Goal: Task Accomplishment & Management: Manage account settings

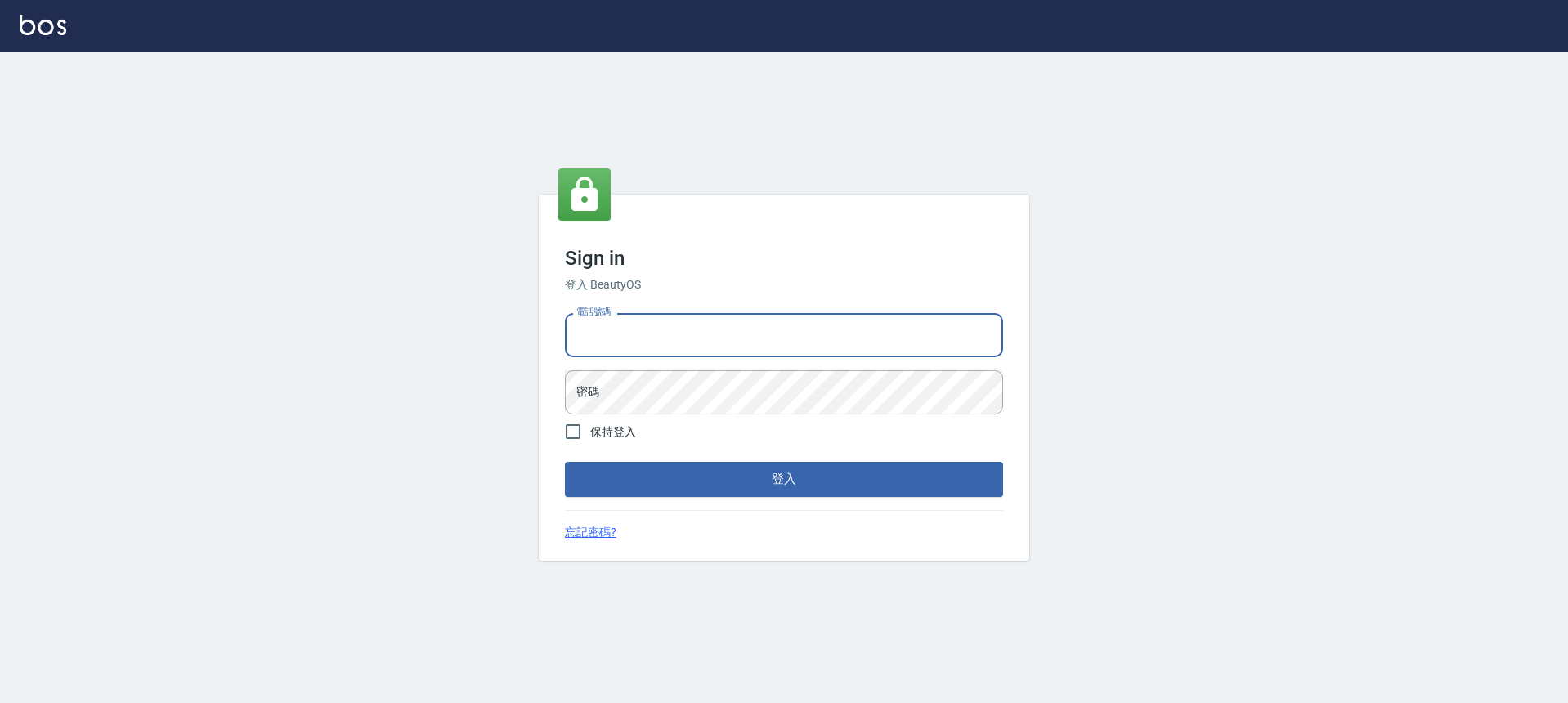
click at [739, 353] on input "電話號碼" at bounding box center [784, 335] width 438 height 44
type input "０"
type input "0900345509"
click at [565, 461] on button "登入" at bounding box center [784, 479] width 438 height 35
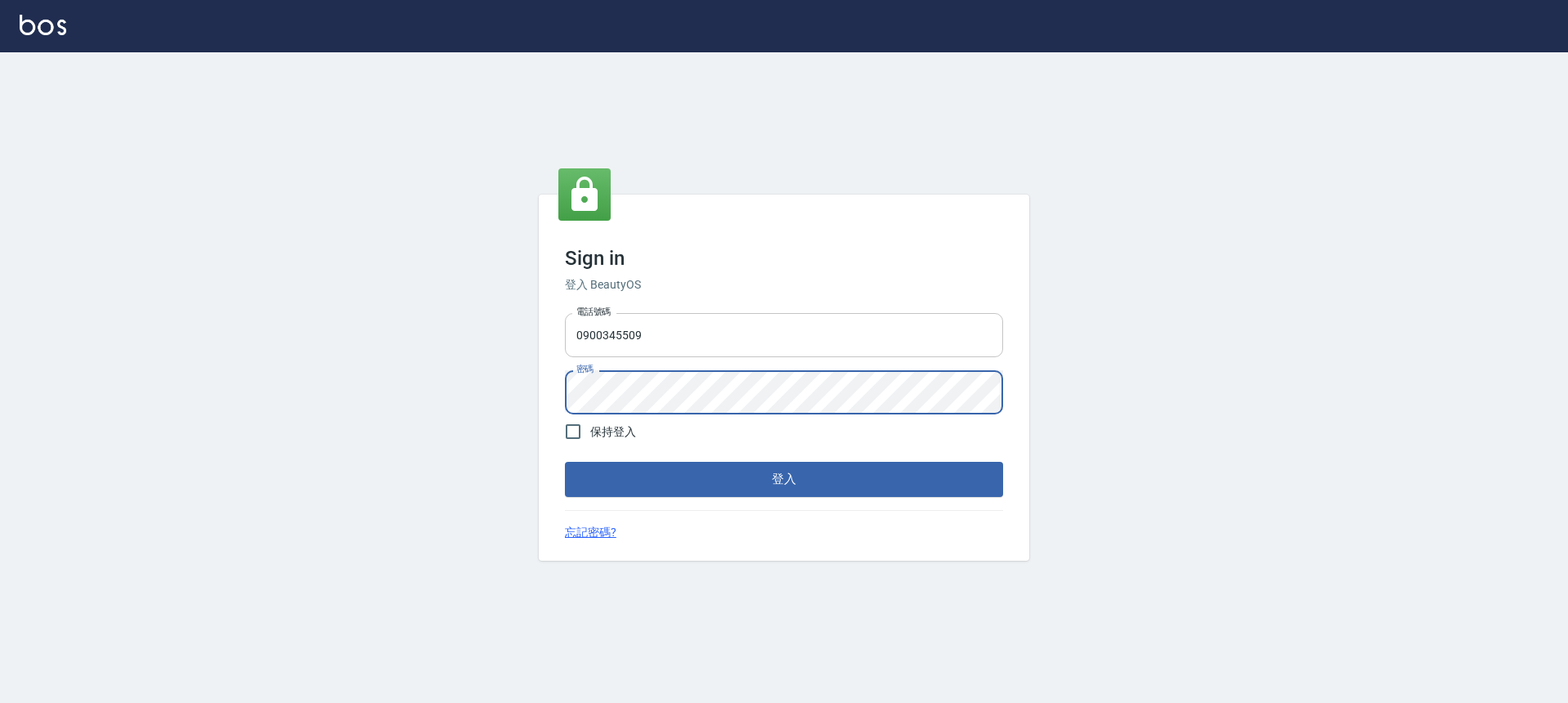
click at [565, 461] on button "登入" at bounding box center [784, 479] width 438 height 35
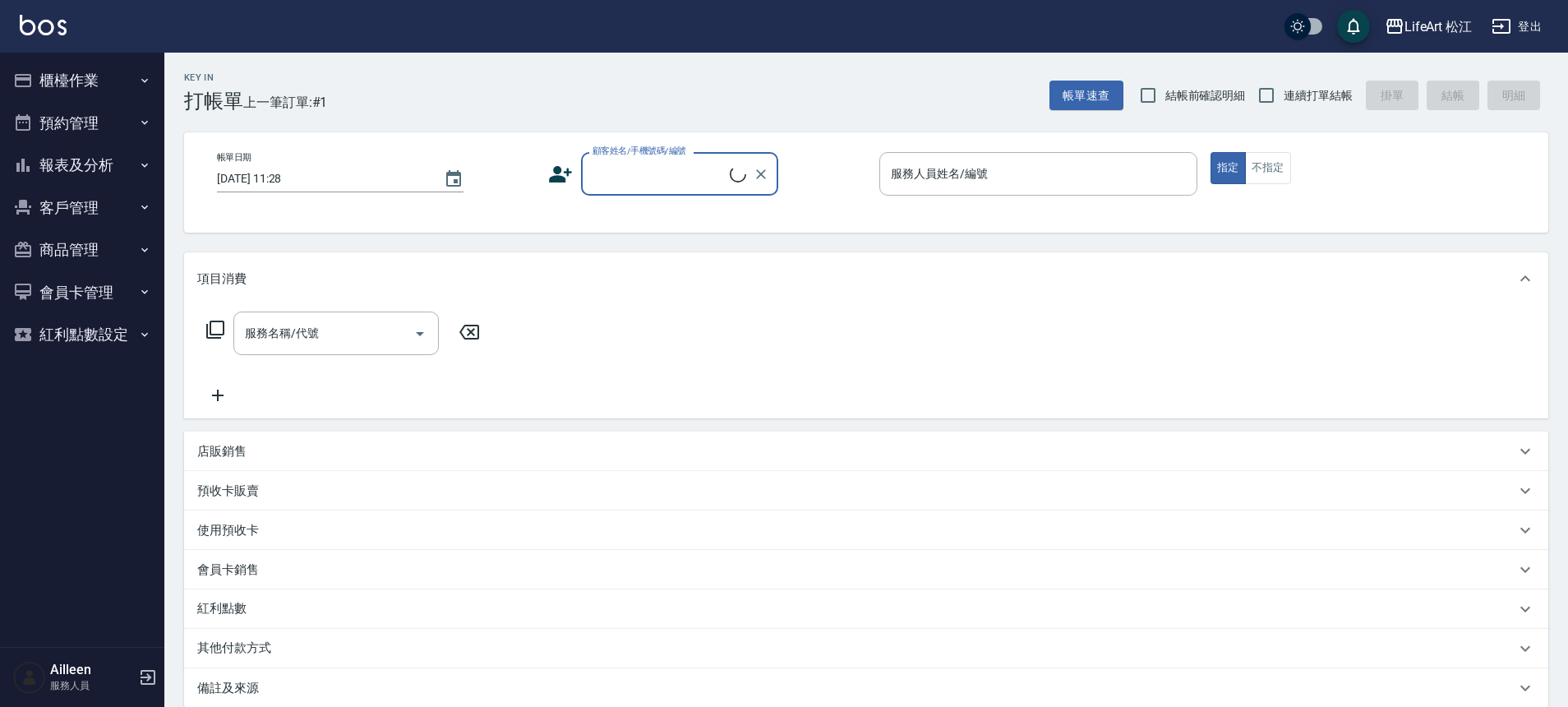
click at [74, 218] on button "客戶管理" at bounding box center [82, 207] width 151 height 43
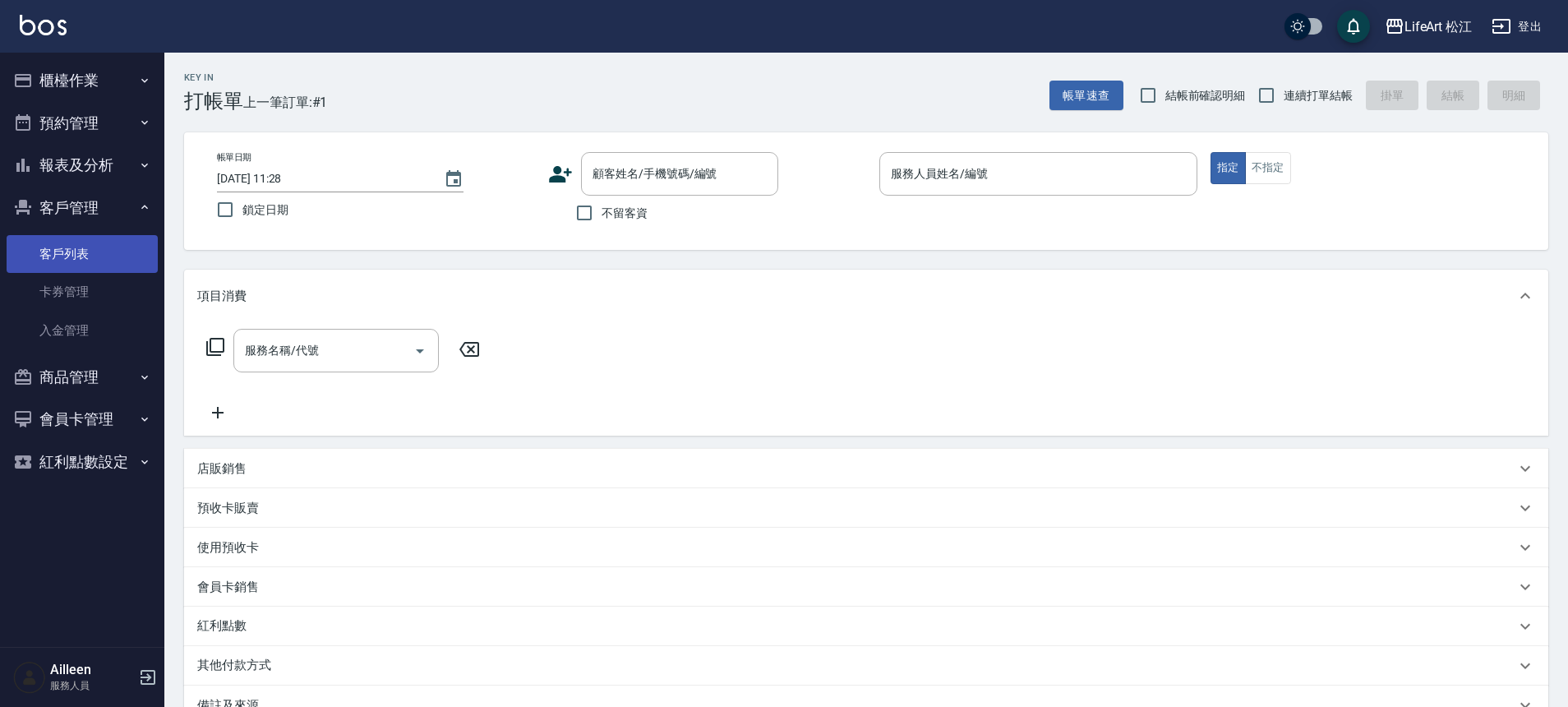
click at [79, 265] on link "客戶列表" at bounding box center [82, 253] width 151 height 38
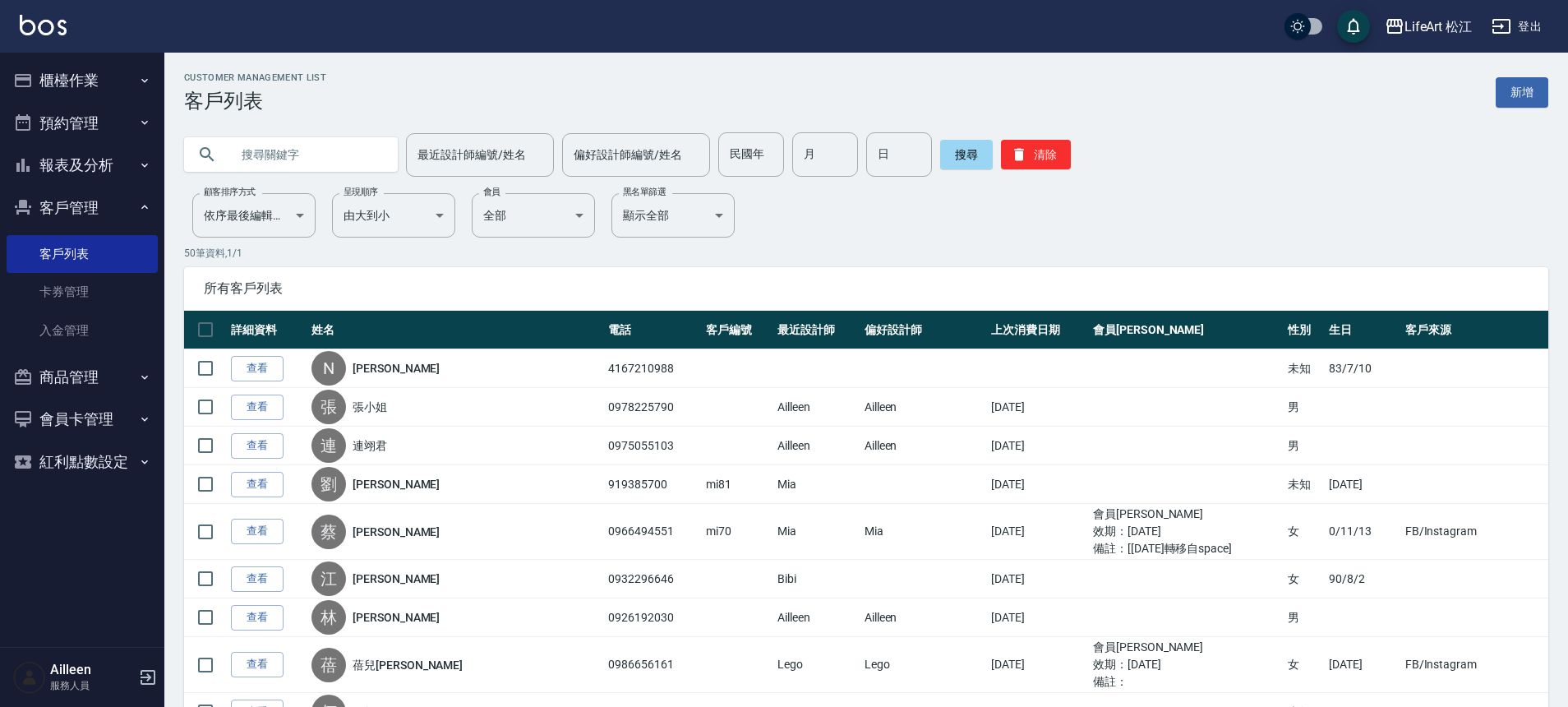
click at [252, 138] on input "text" at bounding box center [307, 154] width 154 height 44
type input "0963425583"
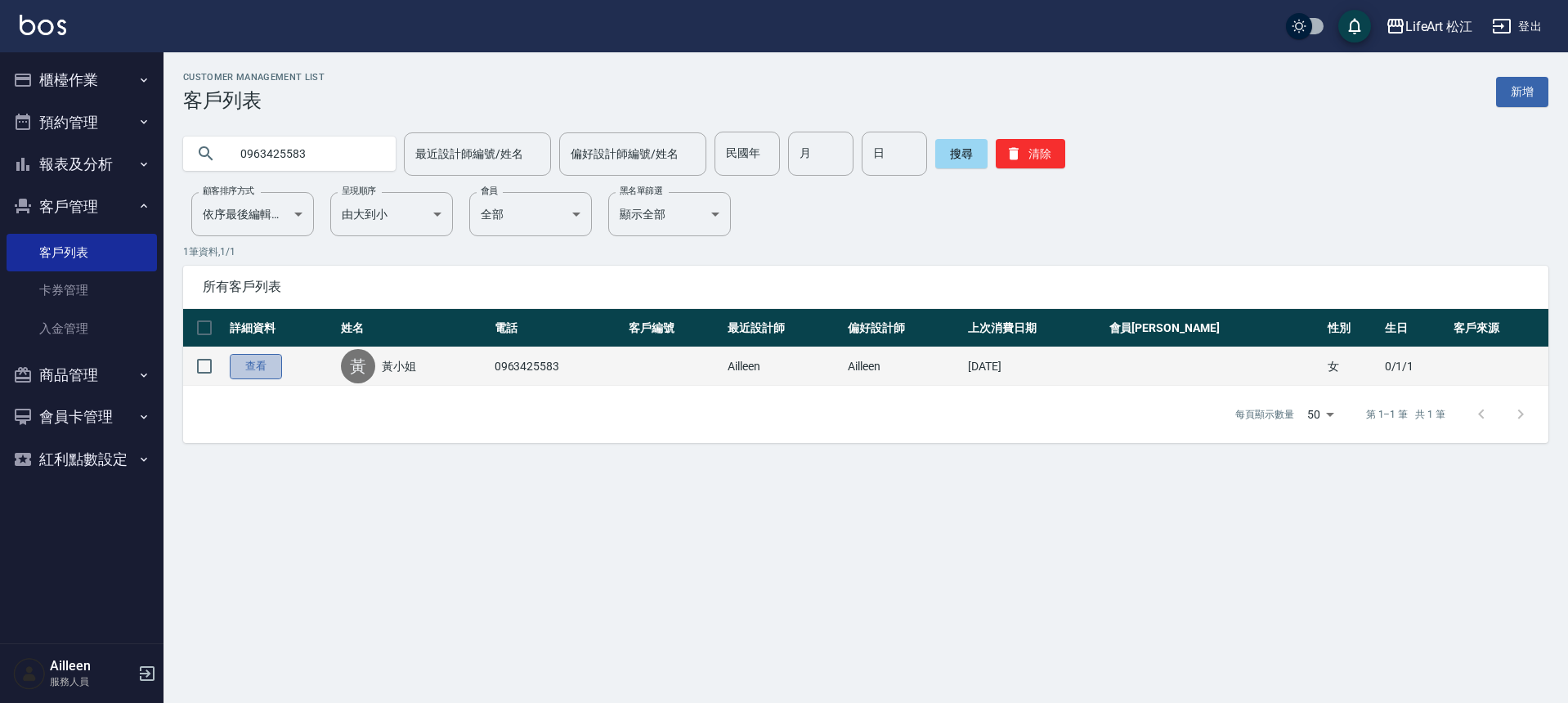
click at [262, 361] on link "查看" at bounding box center [255, 367] width 52 height 26
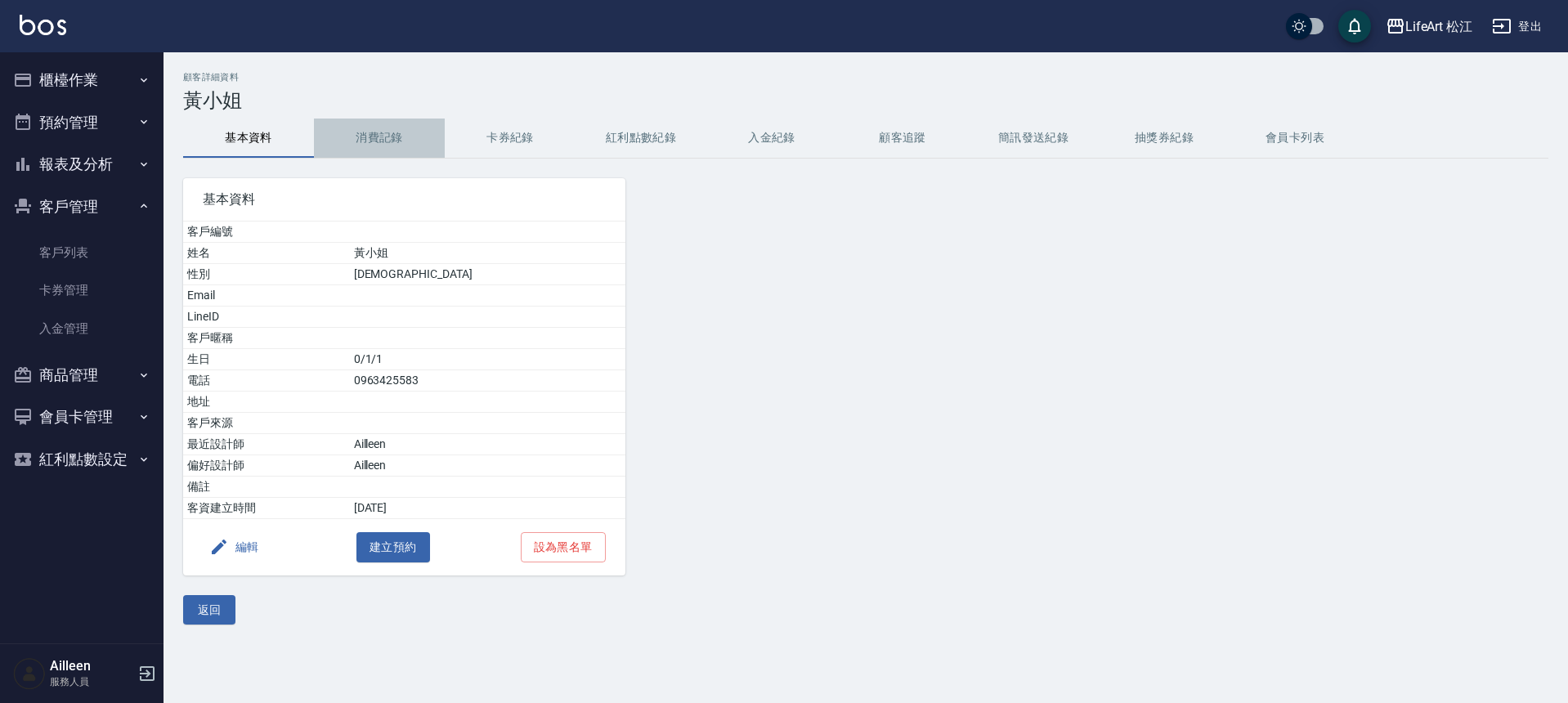
click at [342, 131] on button "消費記錄" at bounding box center [379, 138] width 130 height 39
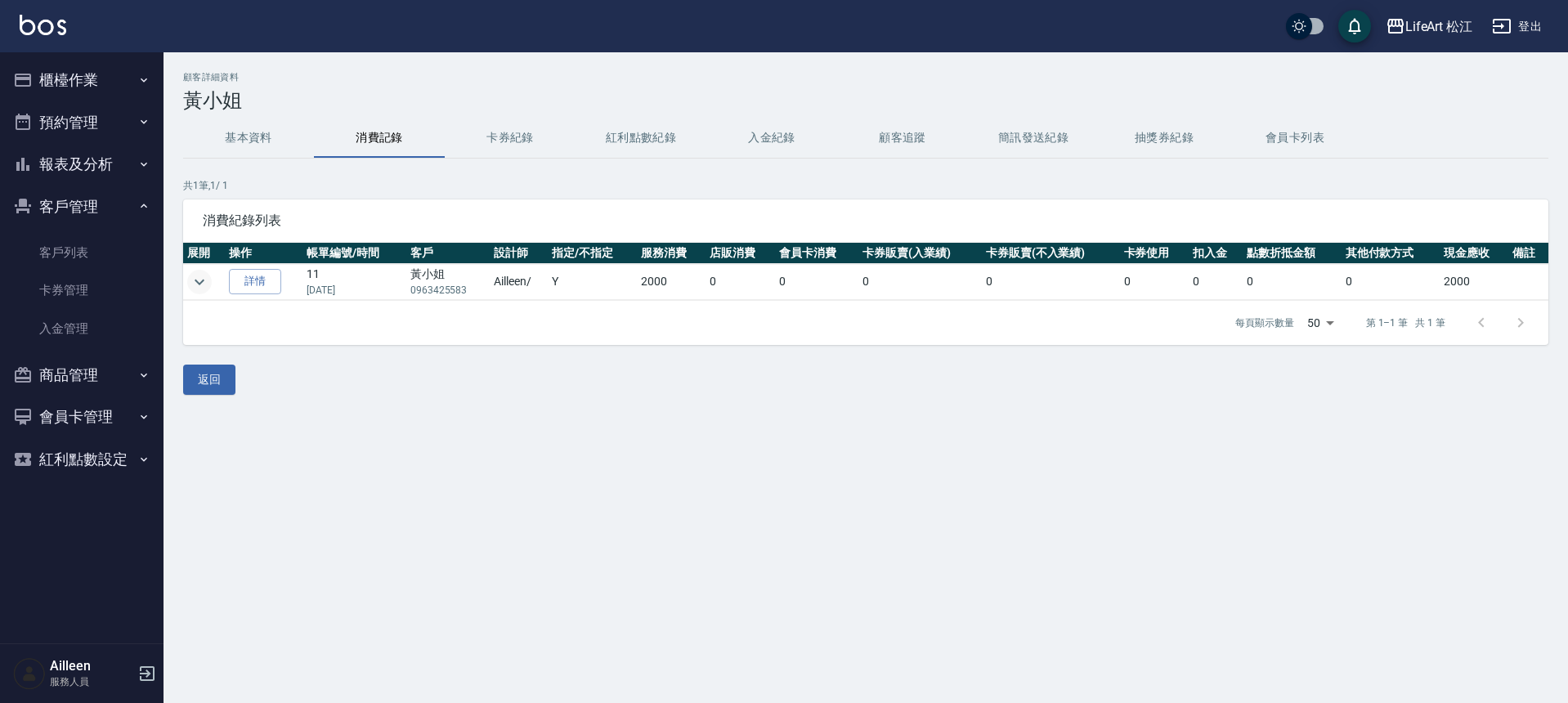
click at [201, 281] on icon "expand row" at bounding box center [199, 282] width 10 height 5
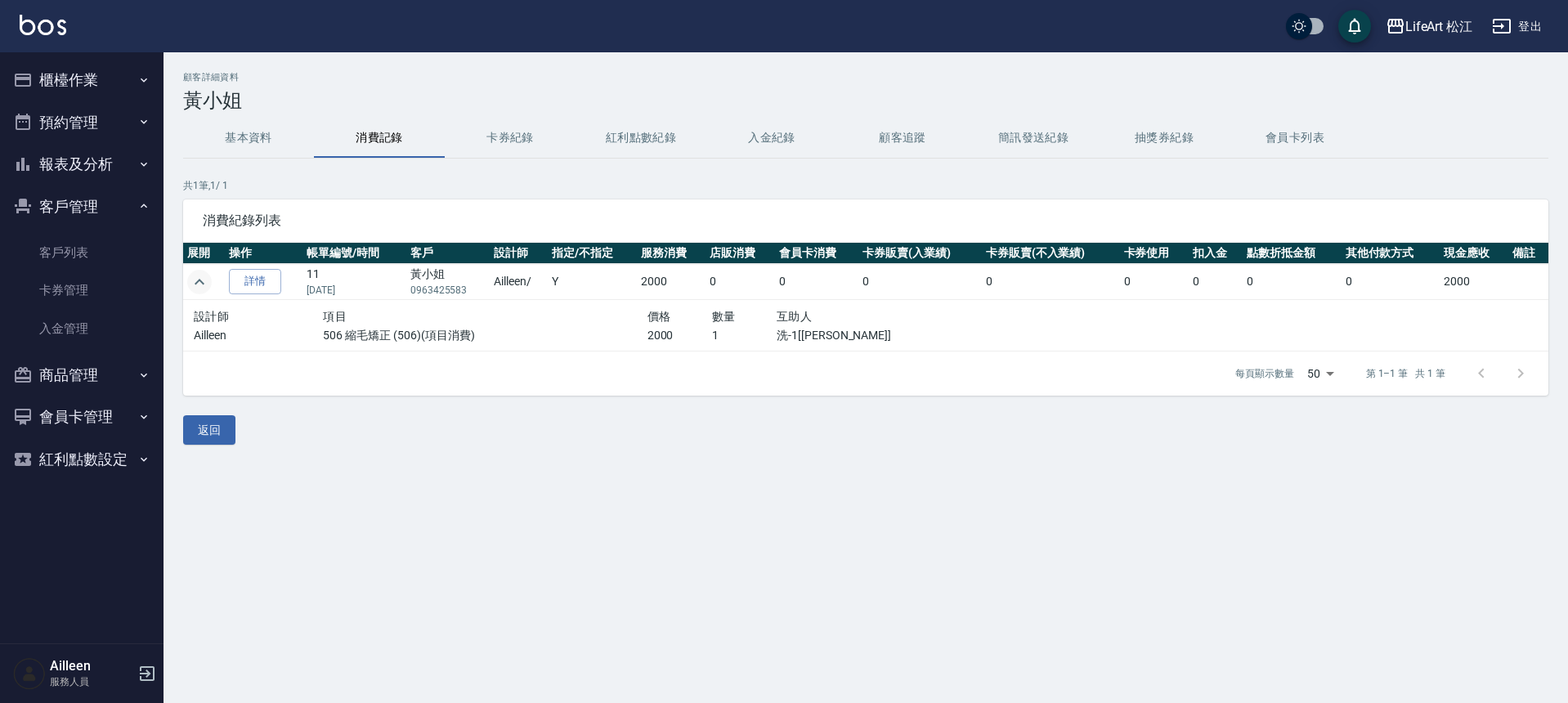
click at [104, 90] on button "櫃檯作業" at bounding box center [81, 80] width 151 height 43
